Goal: Transaction & Acquisition: Purchase product/service

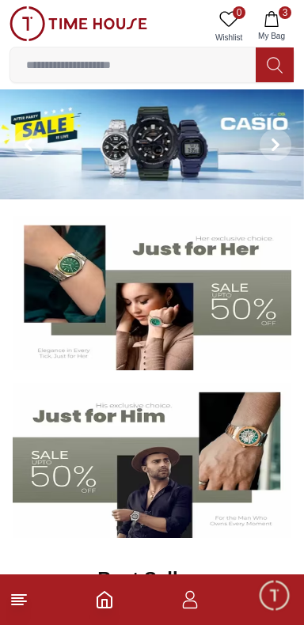
click at [180, 138] on img at bounding box center [152, 144] width 304 height 110
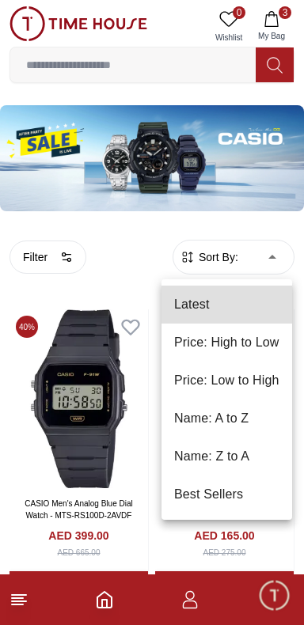
click at [258, 381] on li "Price: Low to High" at bounding box center [226, 381] width 131 height 38
type input "*"
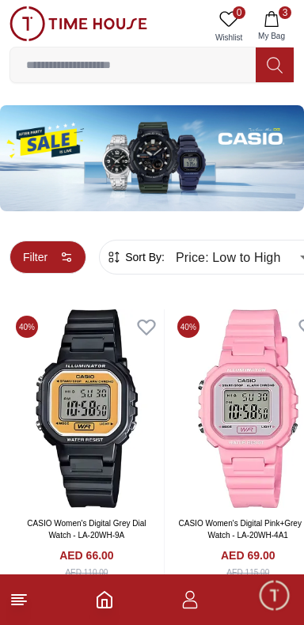
click at [37, 256] on button "Filter" at bounding box center [47, 257] width 77 height 33
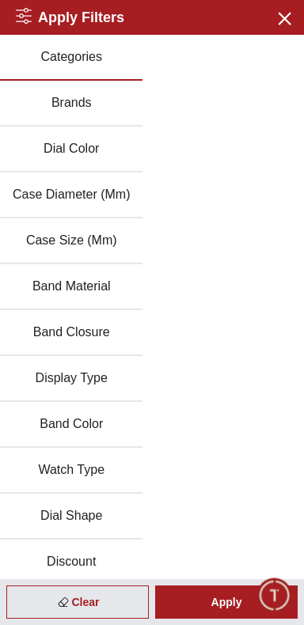
scroll to position [5, 0]
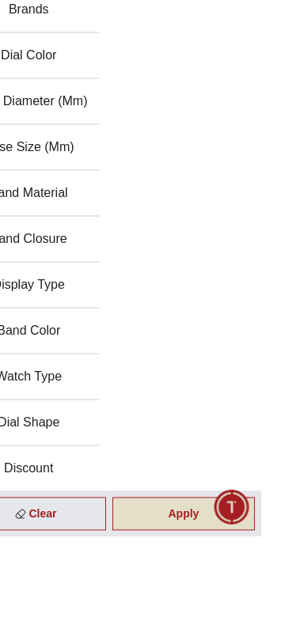
click at [267, 619] on div "Apply" at bounding box center [226, 601] width 142 height 33
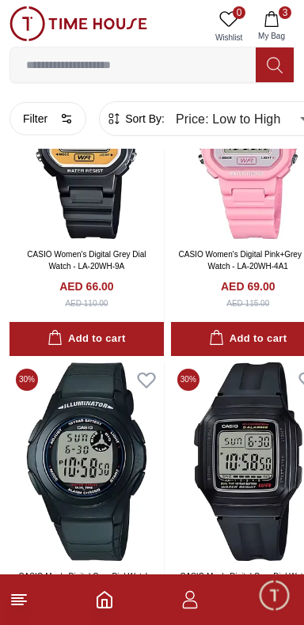
scroll to position [0, 0]
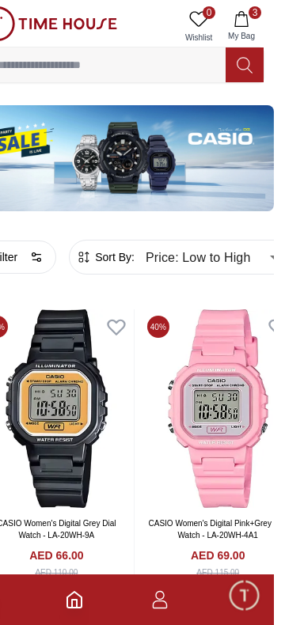
click at [287, 20] on button "3 My Bag" at bounding box center [271, 26] width 46 height 40
